Goal: Task Accomplishment & Management: Manage account settings

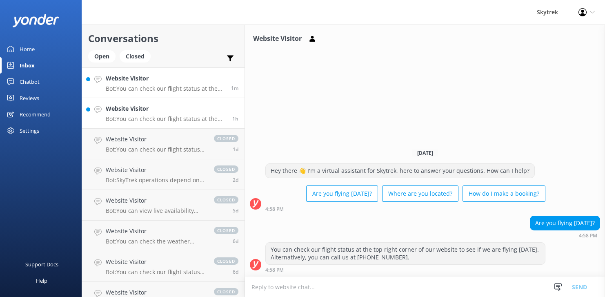
click at [148, 113] on h4 "Website Visitor" at bounding box center [166, 108] width 121 height 9
click at [136, 63] on div "Open Closed" at bounding box center [121, 60] width 67 height 20
click at [137, 59] on div "Closed" at bounding box center [135, 56] width 31 height 12
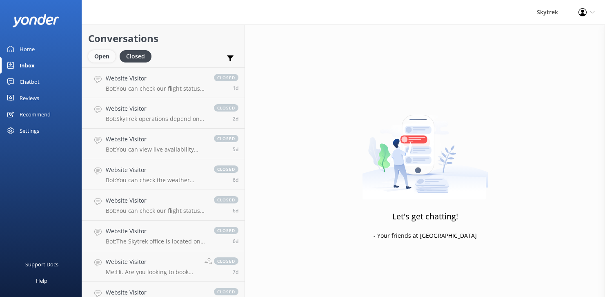
click at [105, 58] on div "Open" at bounding box center [101, 56] width 27 height 12
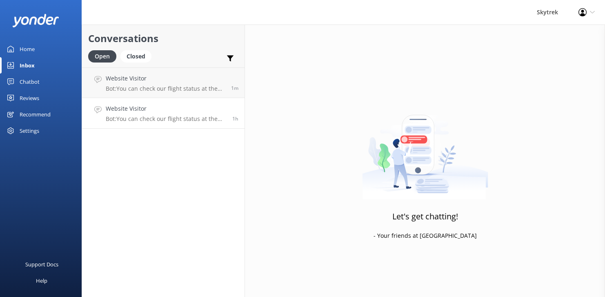
click at [151, 116] on p "Bot: You can check our flight status at the top right corner of our website to …" at bounding box center [166, 118] width 121 height 7
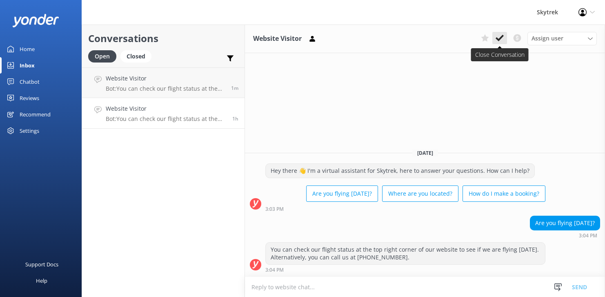
click at [497, 37] on use at bounding box center [500, 38] width 8 height 7
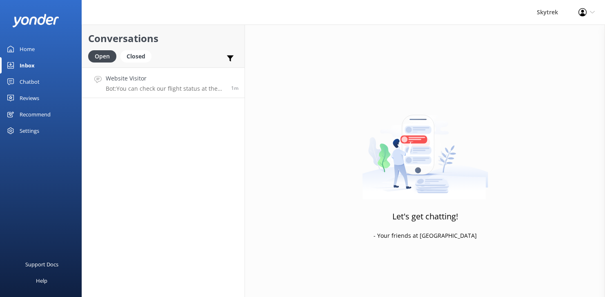
click at [175, 85] on p "Bot: You can check our flight status at the top right corner of our website to …" at bounding box center [165, 88] width 119 height 7
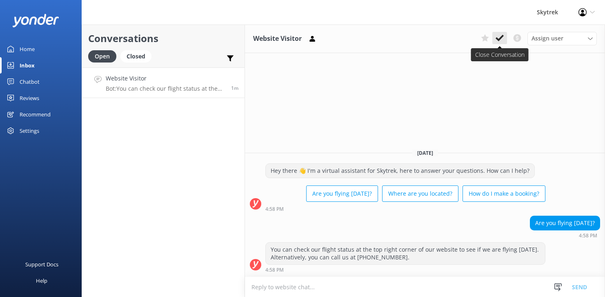
click at [503, 36] on use at bounding box center [500, 38] width 8 height 7
